Goal: Navigation & Orientation: Find specific page/section

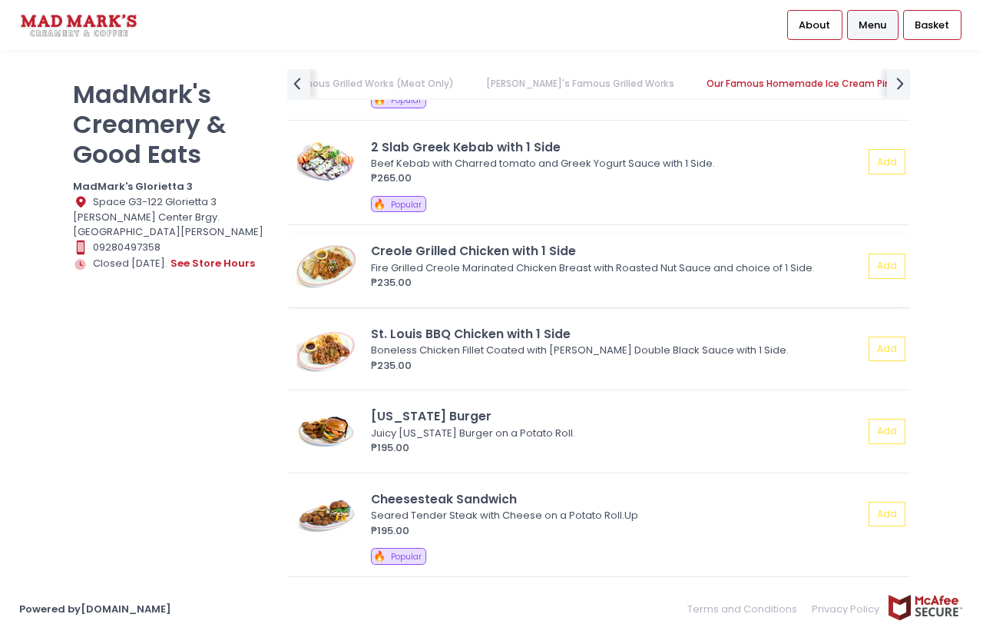
scroll to position [1152, 0]
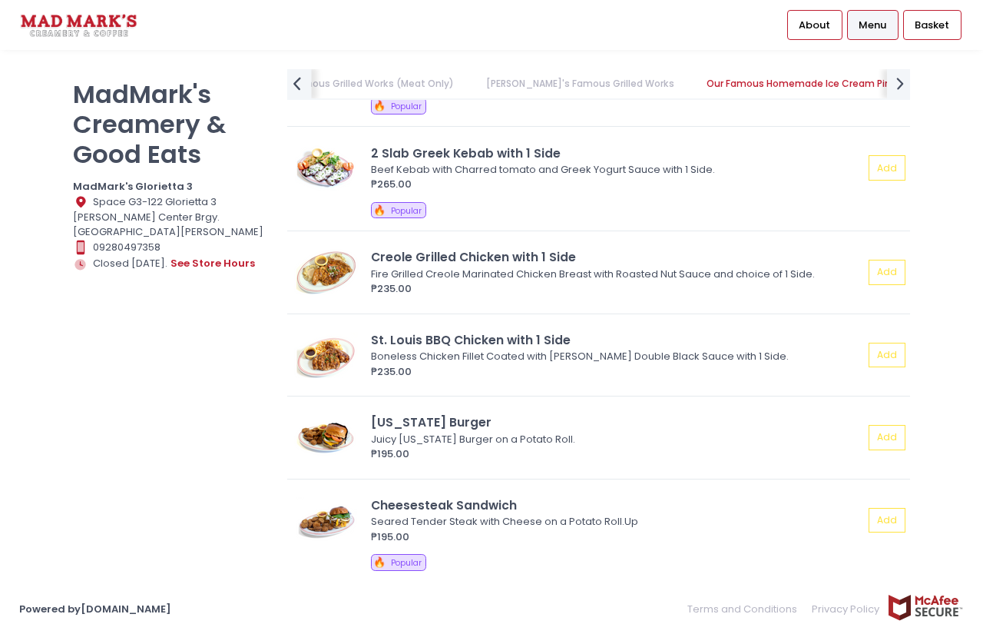
click at [303, 87] on icon "prev Created with Sketch." at bounding box center [297, 83] width 22 height 22
click at [303, 87] on link "Daily Celebrations" at bounding box center [346, 83] width 118 height 29
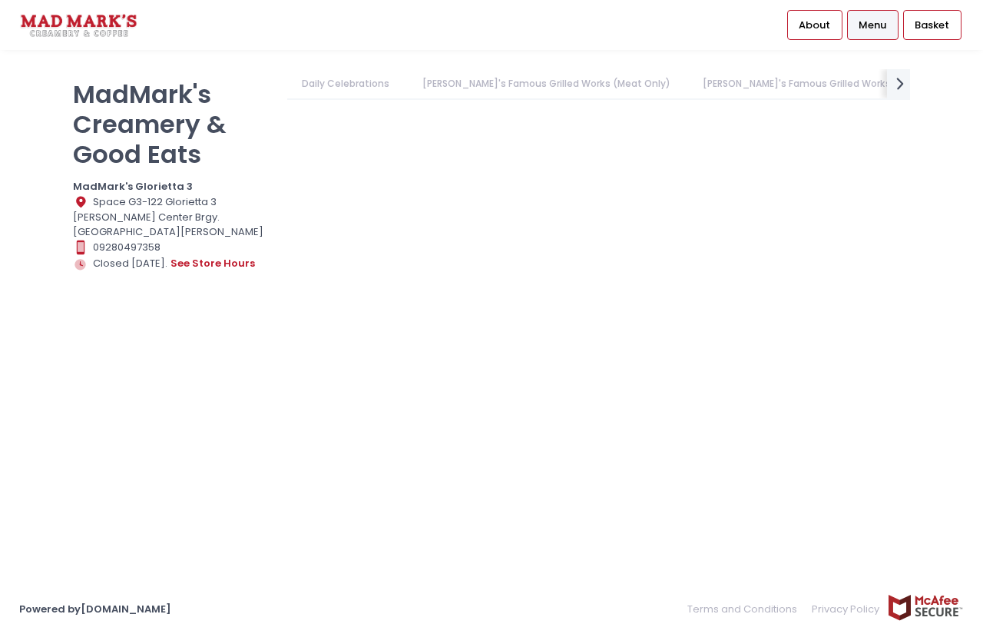
click at [372, 81] on link "Daily Celebrations" at bounding box center [346, 83] width 118 height 29
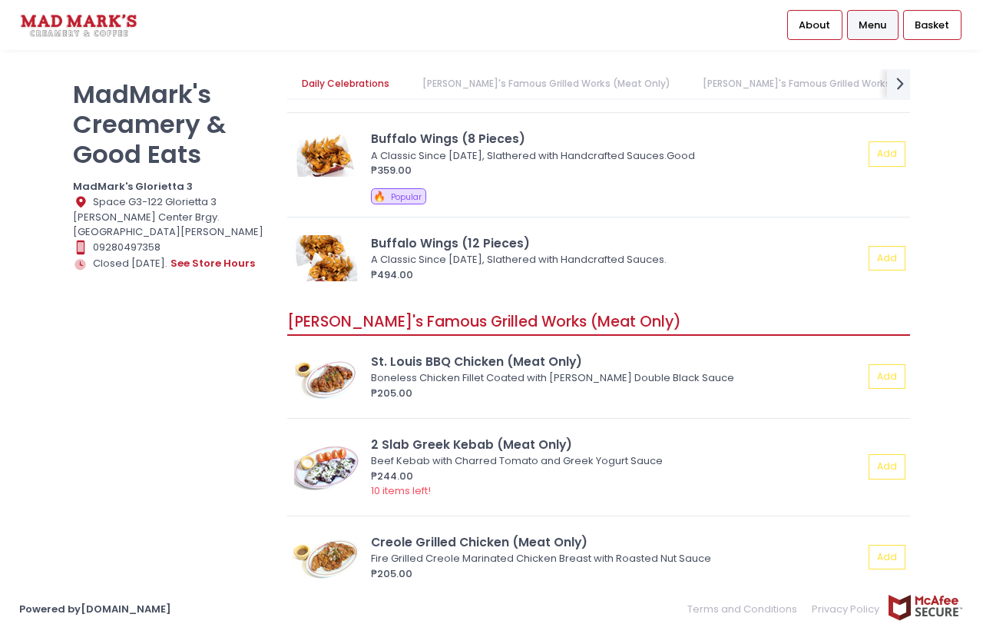
scroll to position [461, 0]
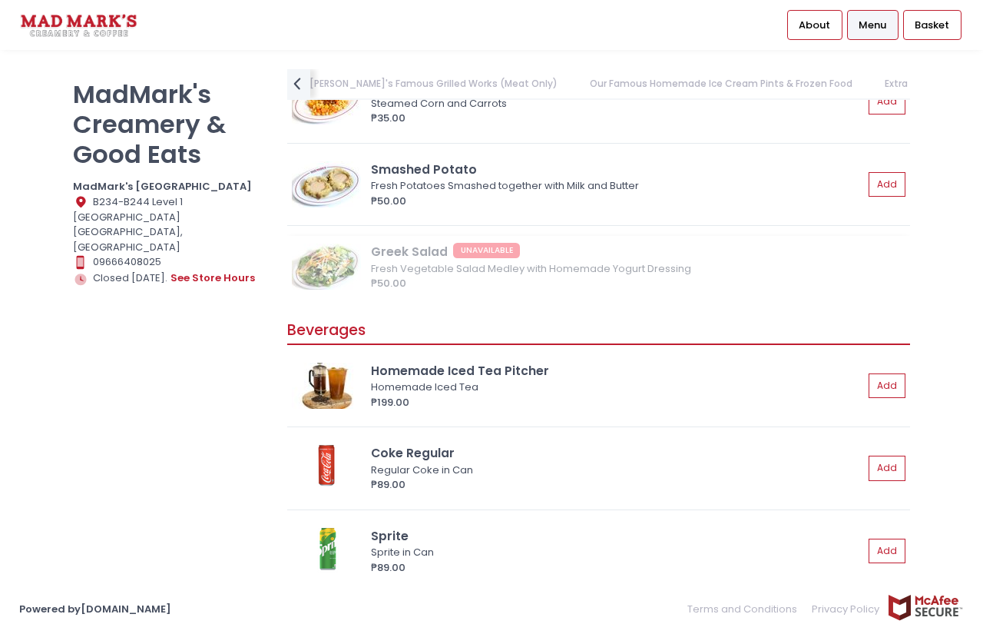
scroll to position [4286, 0]
